Goal: Find specific page/section: Find specific page/section

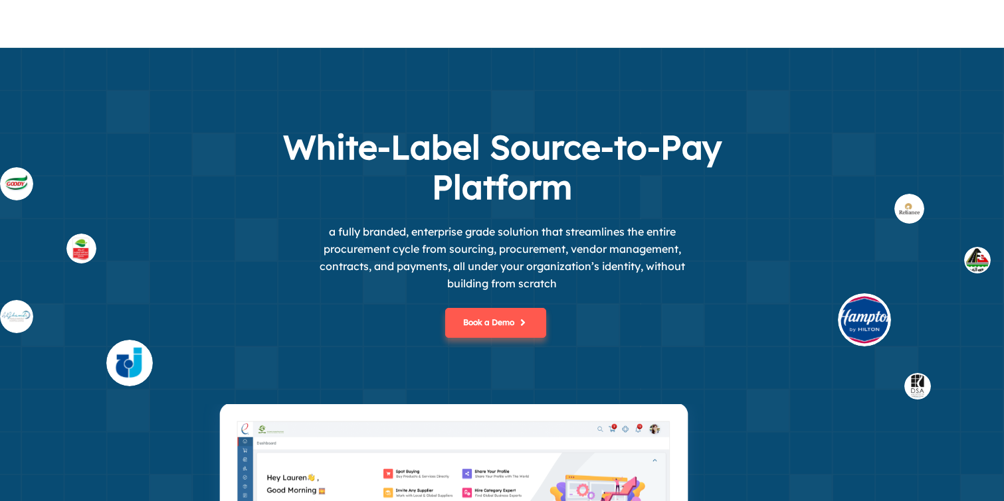
scroll to position [3978, 0]
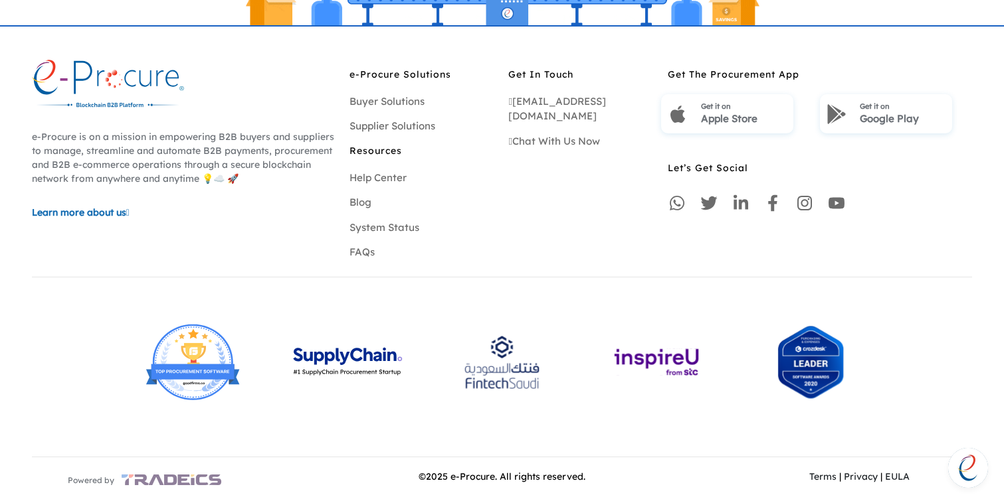
click at [563, 277] on hr at bounding box center [502, 277] width 940 height 1
click at [809, 476] on link "Terms" at bounding box center [822, 477] width 27 height 12
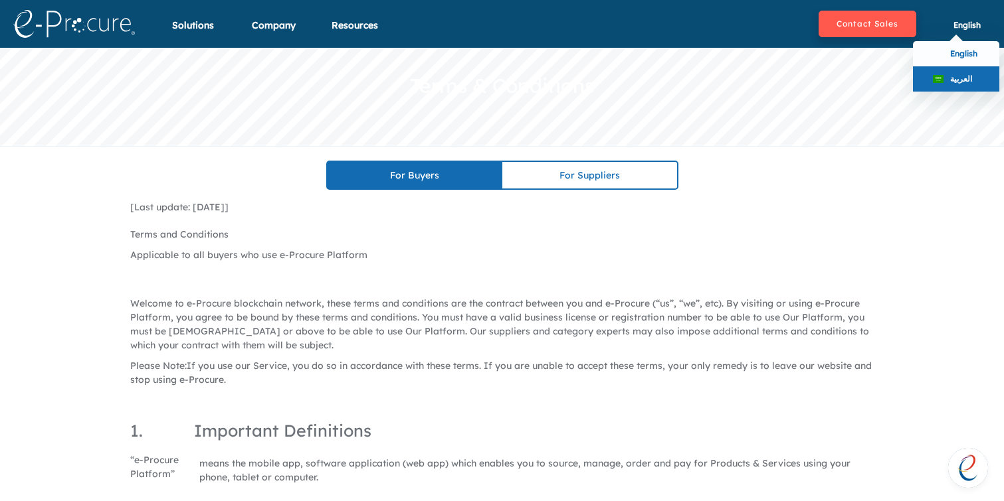
click at [933, 80] on span at bounding box center [937, 79] width 11 height 8
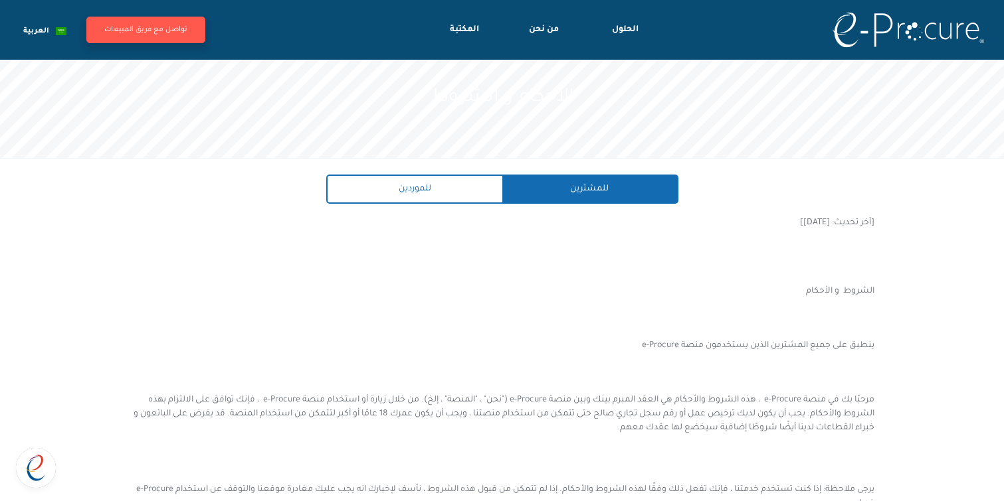
click at [398, 181] on div "للموردين" at bounding box center [414, 189] width 175 height 27
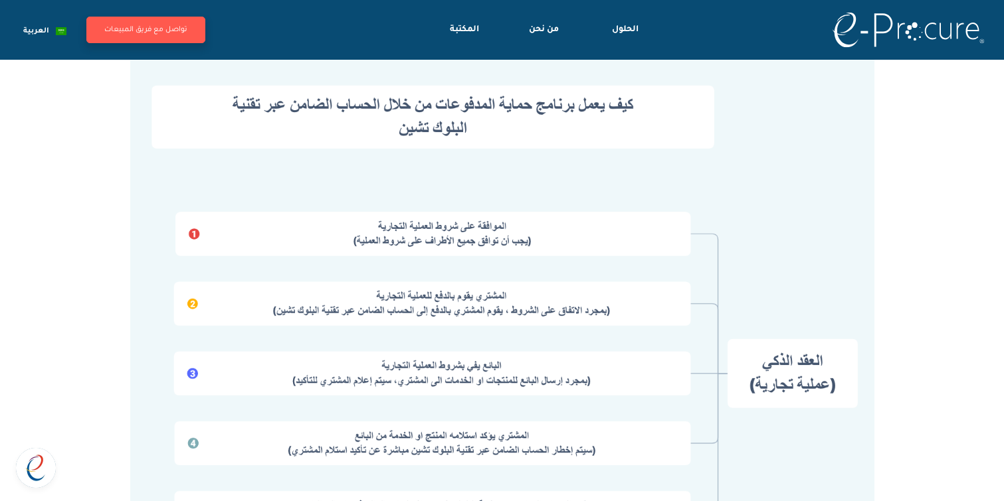
scroll to position [4428, 0]
